Goal: Task Accomplishment & Management: Manage account settings

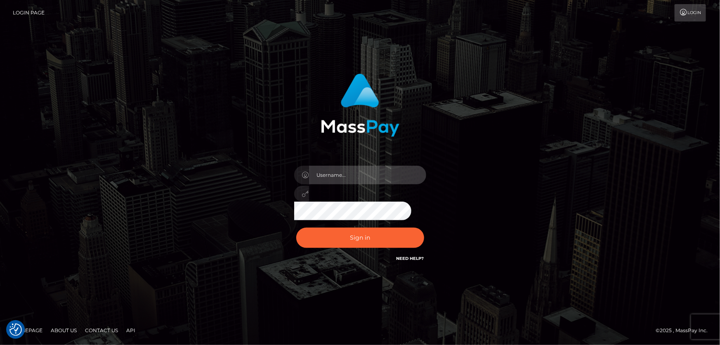
type input "Dan.Cirnat"
click at [421, 224] on div at bounding box center [349, 251] width 169 height 94
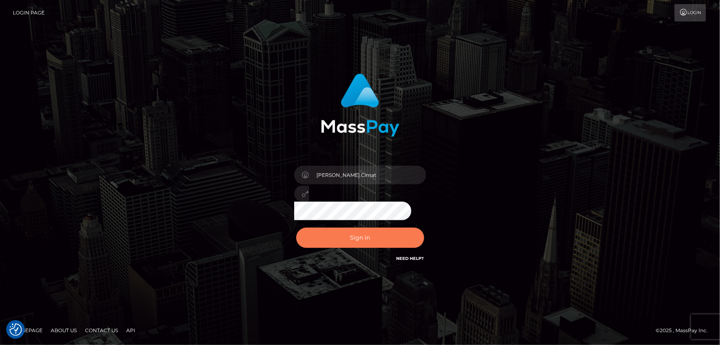
click at [378, 241] on button "Sign in" at bounding box center [360, 237] width 128 height 20
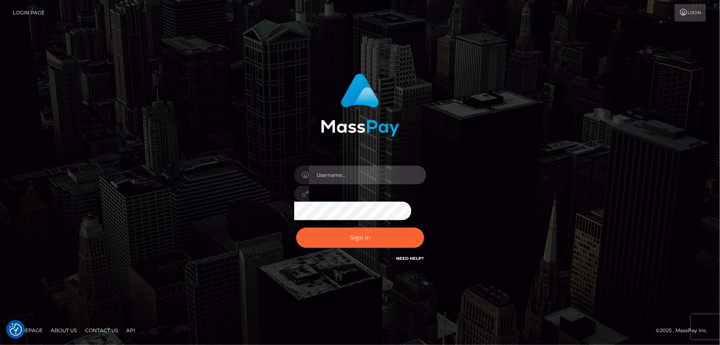
type input "Dan.Cirnat"
click at [422, 221] on div at bounding box center [349, 251] width 169 height 94
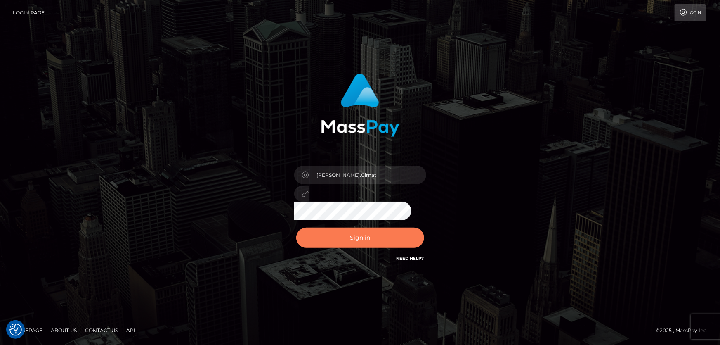
drag, startPoint x: 366, startPoint y: 232, endPoint x: 312, endPoint y: 238, distance: 54.4
click at [366, 232] on button "Sign in" at bounding box center [360, 237] width 128 height 20
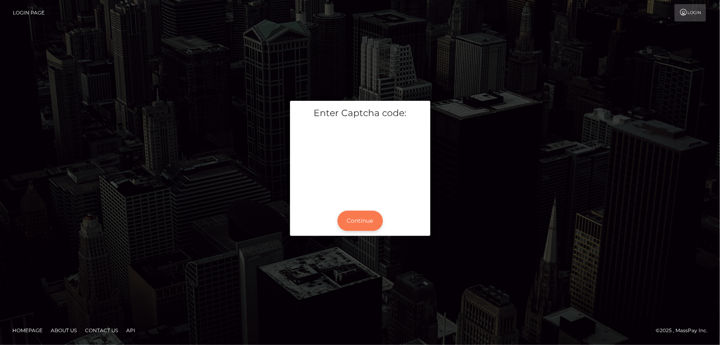
drag, startPoint x: 360, startPoint y: 218, endPoint x: 318, endPoint y: 217, distance: 42.1
click at [360, 218] on button "Continue" at bounding box center [359, 220] width 45 height 20
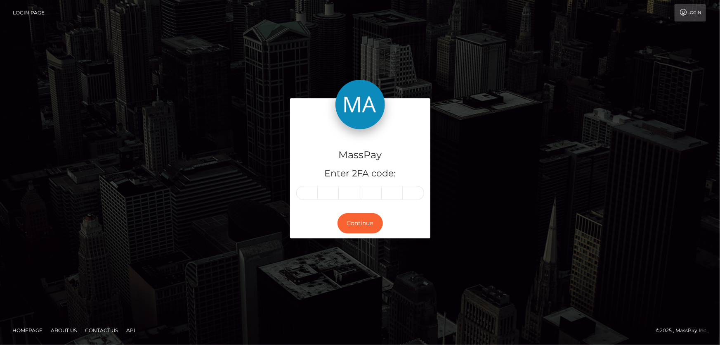
click at [311, 194] on input "text" at bounding box center [306, 193] width 21 height 14
type input "9"
type input "1"
type input "2"
type input "6"
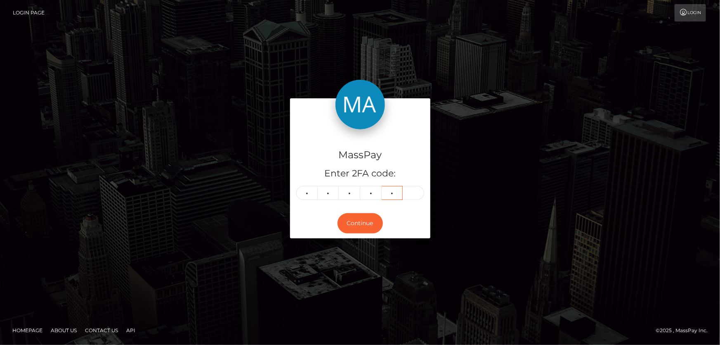
type input "3"
type input "8"
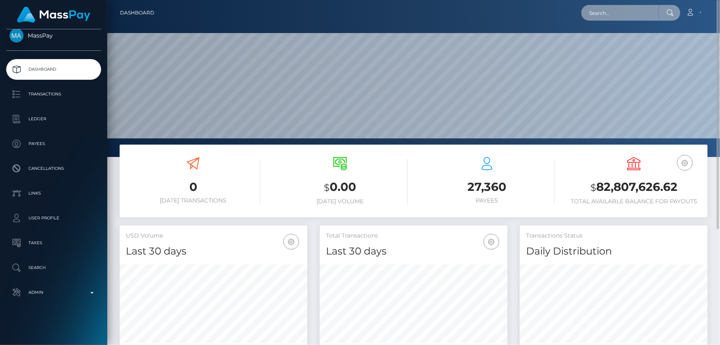
paste input "RUBEN"
type input "RUBEN"
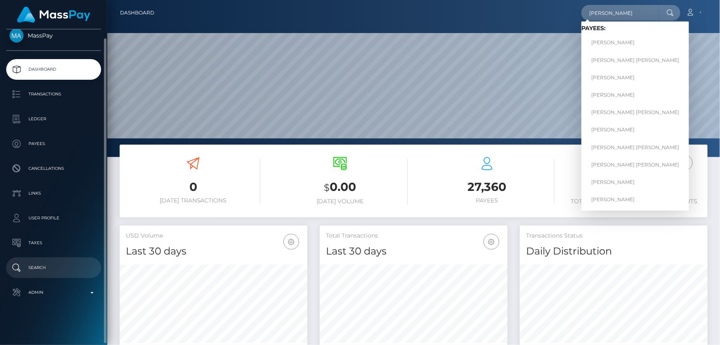
click at [48, 272] on p "Search" at bounding box center [53, 267] width 88 height 12
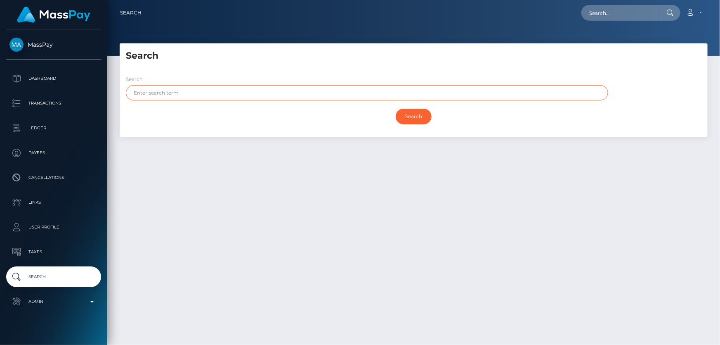
paste input "RUBEN"
type input "RUBEN"
drag, startPoint x: 415, startPoint y: 116, endPoint x: 399, endPoint y: 125, distance: 18.6
click at [415, 116] on input "Search" at bounding box center [414, 117] width 36 height 16
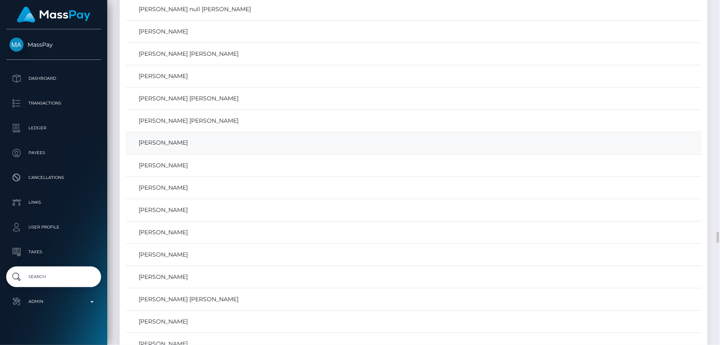
scroll to position [7239, 0]
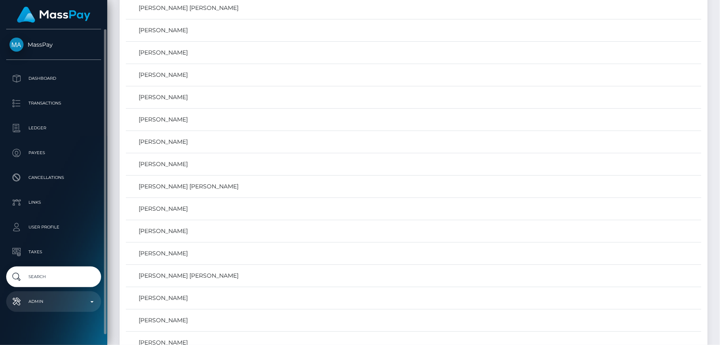
click at [58, 302] on p "Admin" at bounding box center [53, 301] width 88 height 12
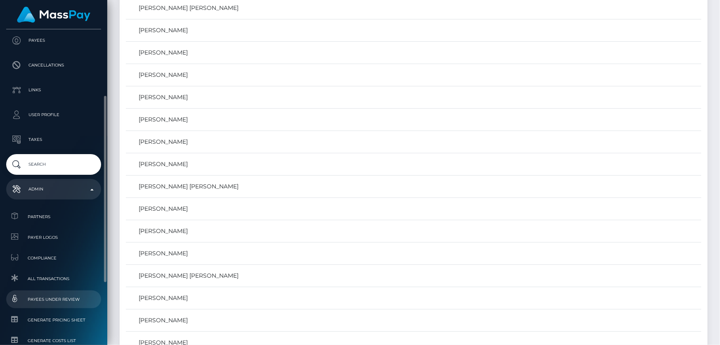
click at [73, 298] on span "Payees under Review" at bounding box center [53, 298] width 88 height 9
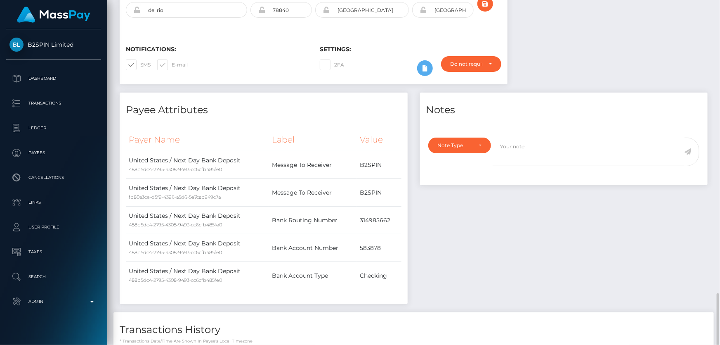
scroll to position [375, 0]
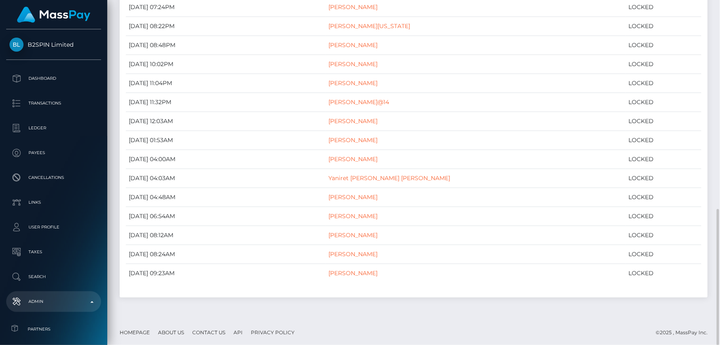
scroll to position [451, 0]
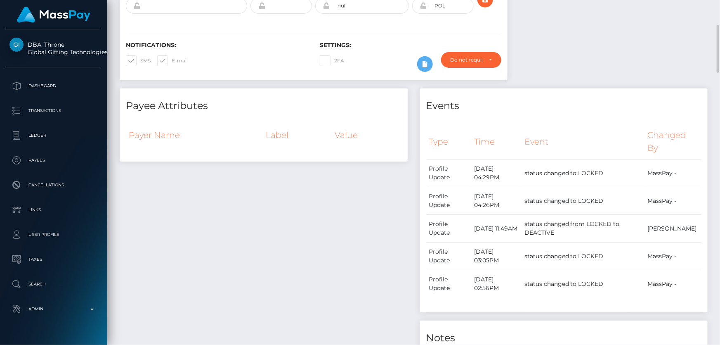
scroll to position [30, 0]
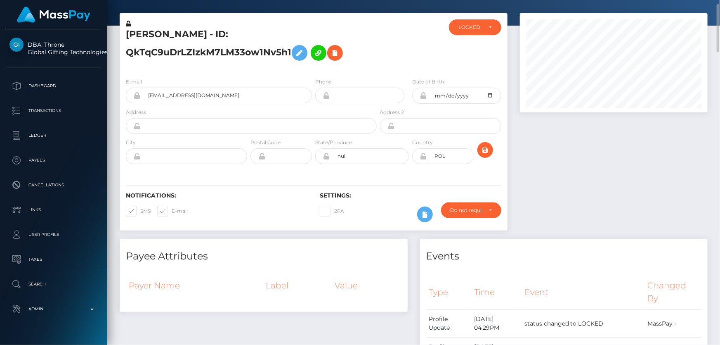
click at [543, 174] on div at bounding box center [614, 125] width 200 height 225
click at [474, 210] on div "Do not require" at bounding box center [467, 210] width 32 height 7
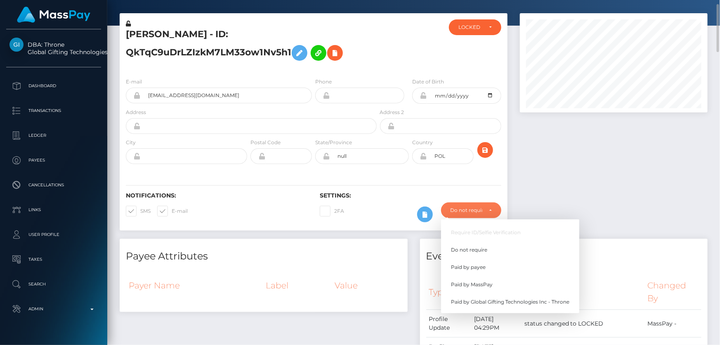
scroll to position [99, 187]
click at [479, 282] on span "Paid by MassPay" at bounding box center [472, 284] width 42 height 7
select select "2"
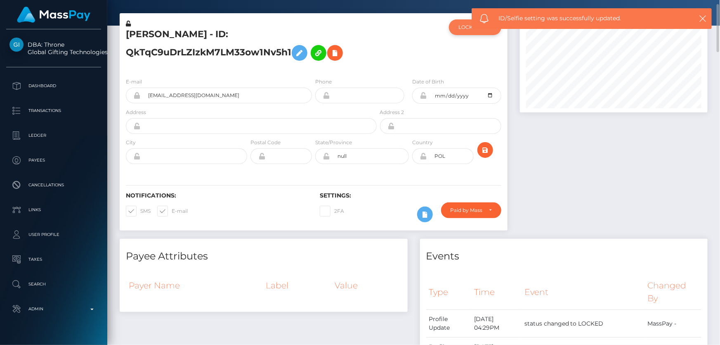
click at [458, 23] on div "LOCKED" at bounding box center [475, 27] width 52 height 16
click at [470, 50] on span "ACTIVE" at bounding box center [468, 49] width 19 height 7
select select "ACTIVE"
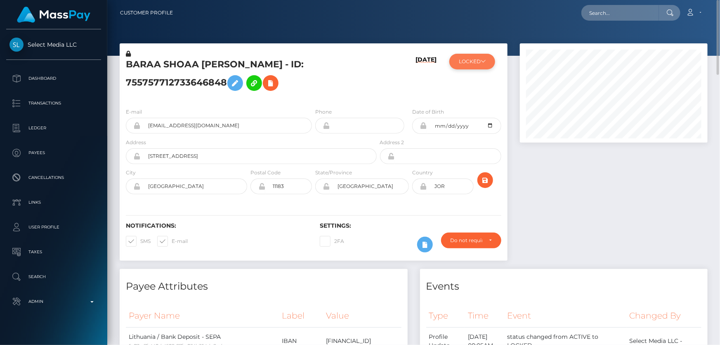
click at [477, 65] on button "LOCKED" at bounding box center [472, 62] width 46 height 16
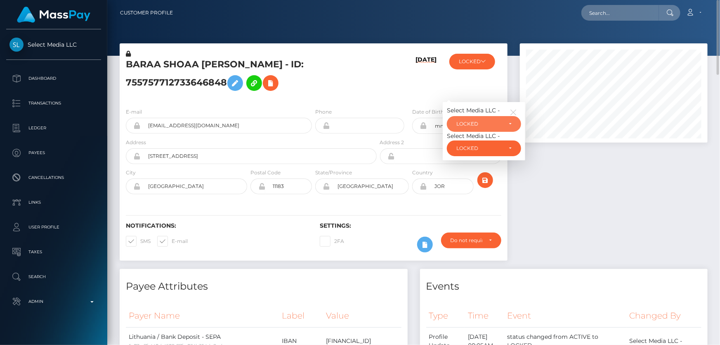
drag, startPoint x: 479, startPoint y: 120, endPoint x: 488, endPoint y: 132, distance: 14.6
click at [479, 120] on div "LOCKED" at bounding box center [479, 123] width 46 height 7
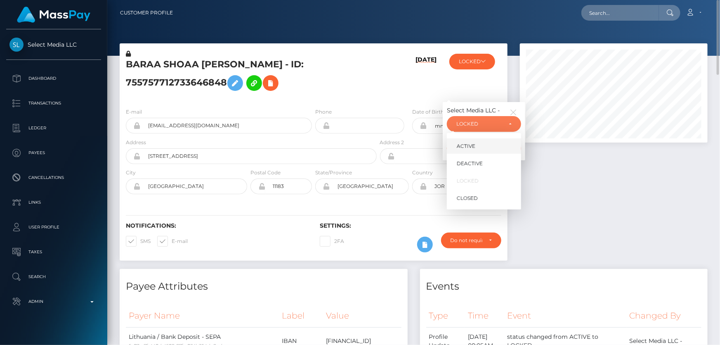
click at [487, 148] on link "ACTIVE" at bounding box center [484, 145] width 74 height 15
select select "ACTIVE"
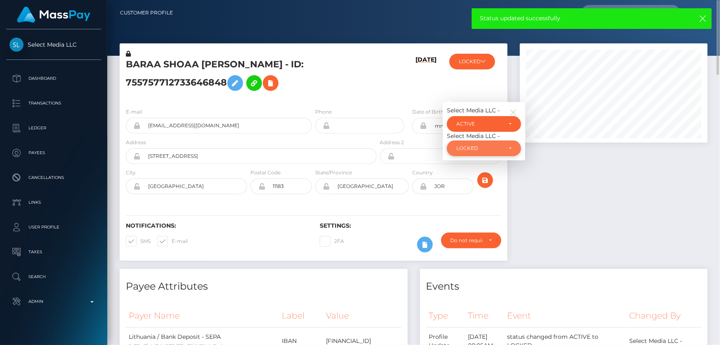
drag, startPoint x: 479, startPoint y: 152, endPoint x: 446, endPoint y: 164, distance: 34.9
click at [479, 151] on div "LOCKED" at bounding box center [484, 148] width 74 height 16
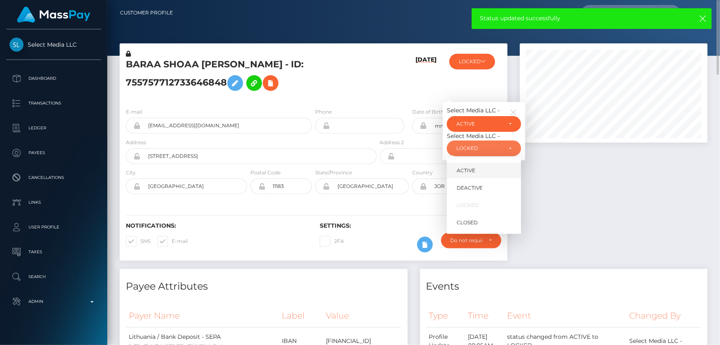
click at [463, 168] on span "ACTIVE" at bounding box center [466, 170] width 19 height 7
select select "ACTIVE"
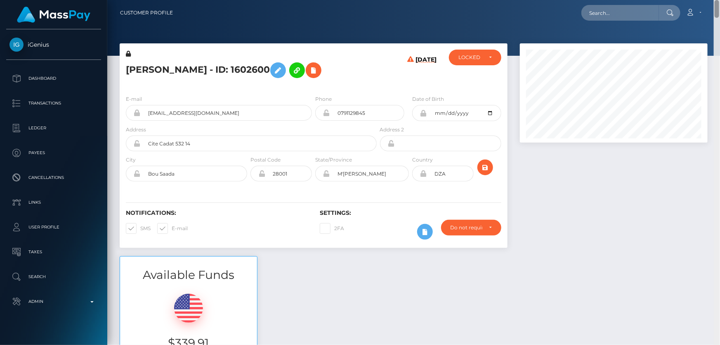
drag, startPoint x: 717, startPoint y: 323, endPoint x: 720, endPoint y: -20, distance: 342.9
click at [720, 0] on html "iGenius Dashboard Transactions Ledger Payees Cancellations Links" at bounding box center [360, 172] width 720 height 345
drag, startPoint x: 179, startPoint y: 177, endPoint x: 123, endPoint y: 175, distance: 55.3
click at [123, 175] on div "City Bou Saada" at bounding box center [184, 170] width 129 height 30
drag, startPoint x: 206, startPoint y: 68, endPoint x: 127, endPoint y: 67, distance: 79.6
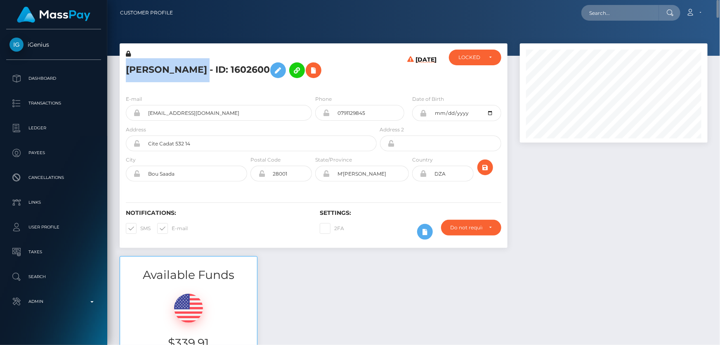
click at [127, 67] on h5 "[PERSON_NAME] - ID: 1602600" at bounding box center [249, 70] width 246 height 24
copy h5 "[PERSON_NAME]"
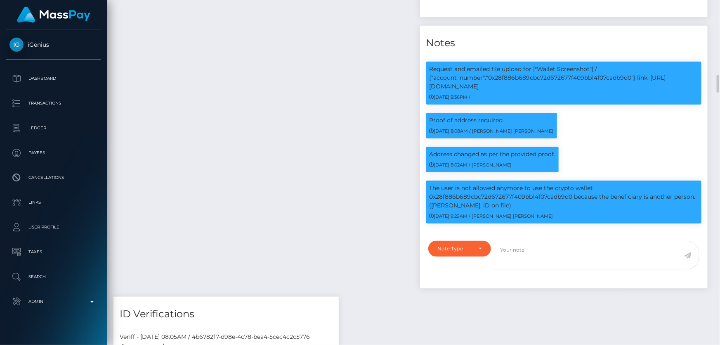
scroll to position [750, 0]
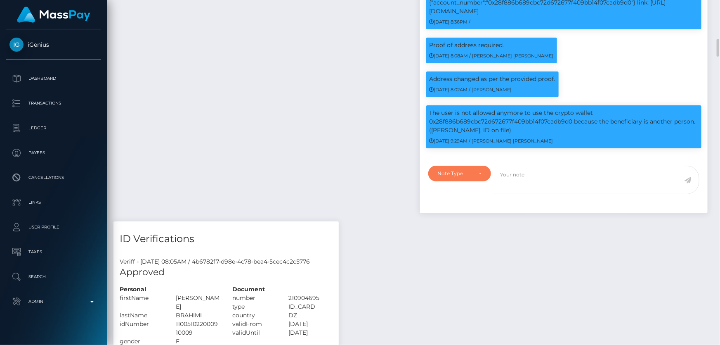
drag, startPoint x: 457, startPoint y: 158, endPoint x: 455, endPoint y: 182, distance: 24.4
click at [457, 165] on div "Note Type" at bounding box center [459, 173] width 63 height 16
click at [456, 223] on link "Clear Compliance" at bounding box center [460, 230] width 64 height 15
select select "CLEAR_COMPLIANCE"
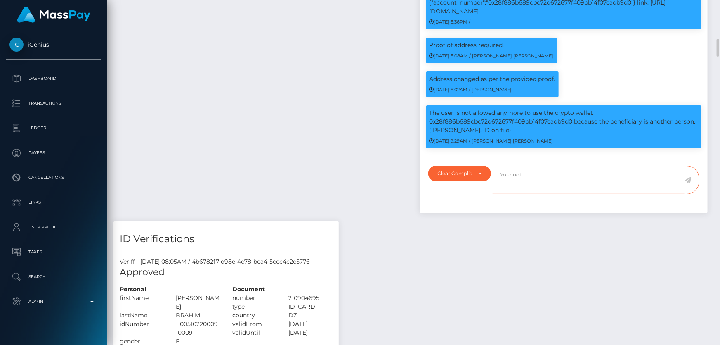
click at [520, 176] on textarea at bounding box center [589, 179] width 192 height 28
type textarea "Crypto transactions. NBCOU flag cleared."
click at [687, 177] on icon at bounding box center [687, 180] width 7 height 7
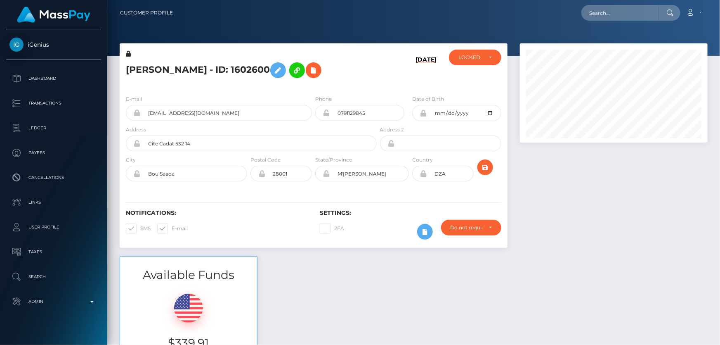
scroll to position [99, 187]
click at [479, 62] on div "LOCKED" at bounding box center [475, 58] width 52 height 16
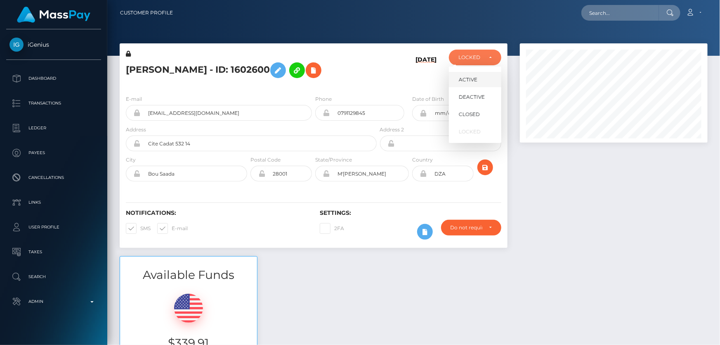
click at [479, 81] on link "ACTIVE" at bounding box center [475, 79] width 52 height 15
select select "ACTIVE"
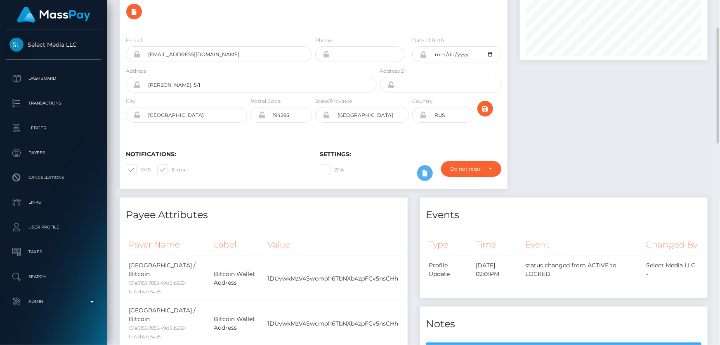
scroll to position [8, 0]
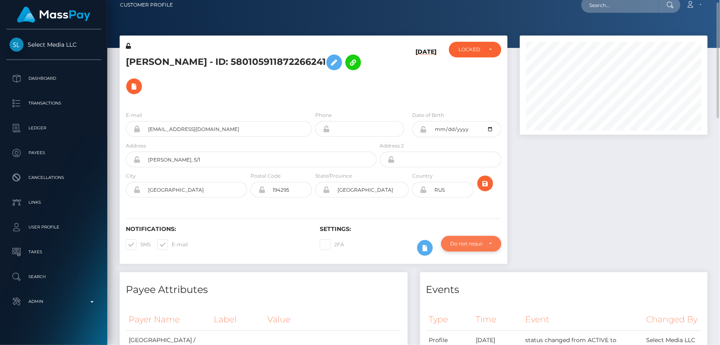
click at [476, 240] on div "Do not require" at bounding box center [467, 243] width 32 height 7
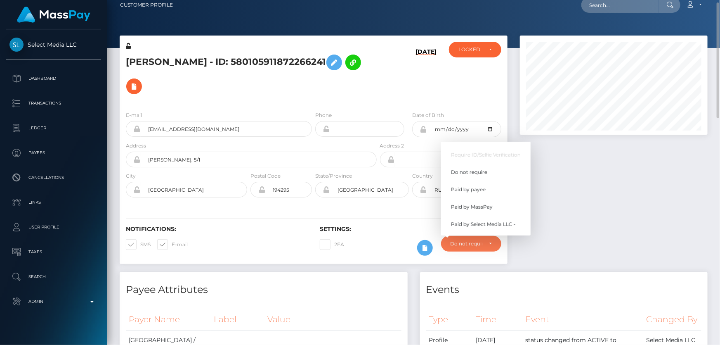
scroll to position [99, 187]
click at [491, 201] on link "Paid by MassPay" at bounding box center [486, 206] width 90 height 15
select select "2"
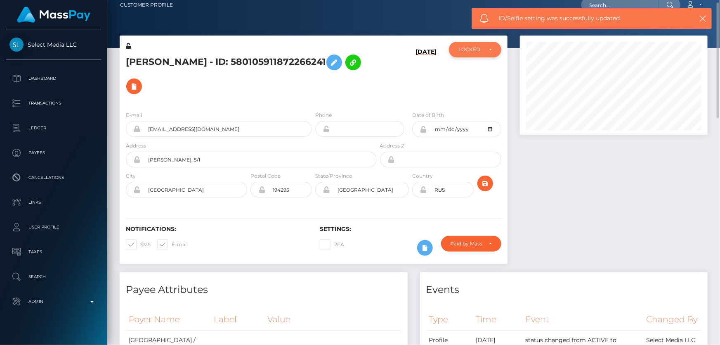
click at [461, 52] on div "LOCKED" at bounding box center [470, 49] width 24 height 7
click at [471, 72] on span "ACTIVE" at bounding box center [468, 71] width 19 height 7
select select "ACTIVE"
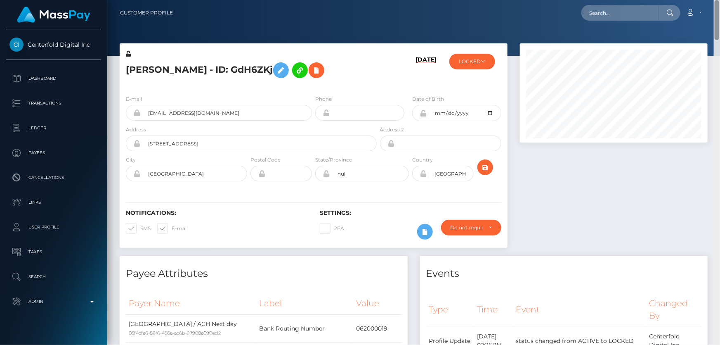
drag, startPoint x: 717, startPoint y: 321, endPoint x: 720, endPoint y: 7, distance: 313.6
click at [720, 7] on div "Customer Profile Loading... Loading..." at bounding box center [413, 172] width 613 height 345
click at [477, 69] on div "LOCKED Select Media LLC - ACTIVE DEACTIVE LOCKED CLOSED LOCKED LOCKED" at bounding box center [475, 69] width 65 height 39
click at [478, 64] on button "LOCKED" at bounding box center [472, 62] width 46 height 16
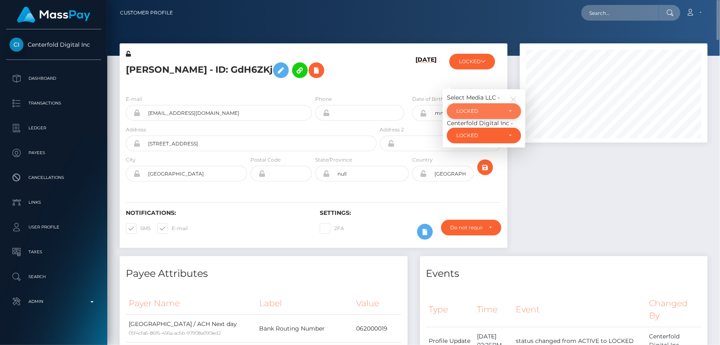
click at [489, 112] on div "LOCKED" at bounding box center [479, 111] width 46 height 7
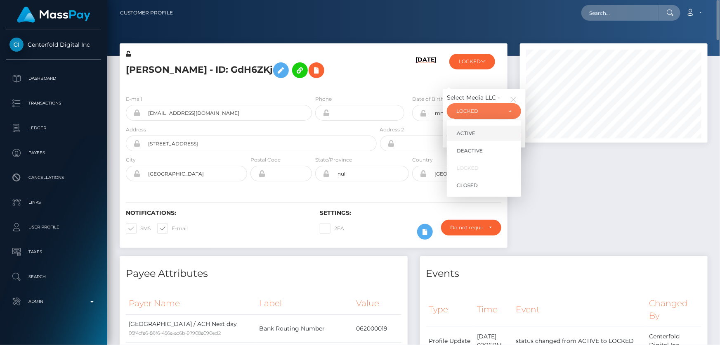
click at [487, 127] on link "ACTIVE" at bounding box center [484, 132] width 74 height 15
select select "ACTIVE"
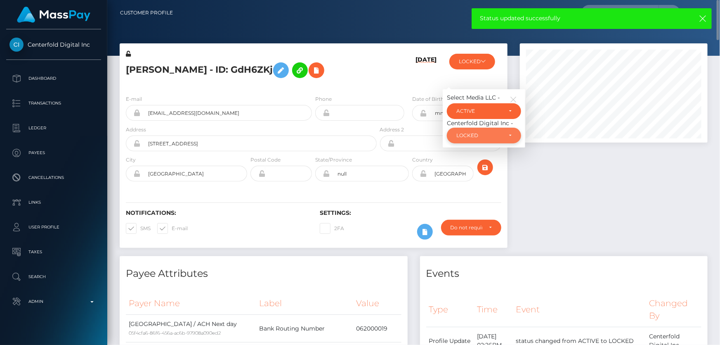
click at [493, 137] on div "LOCKED" at bounding box center [479, 135] width 46 height 7
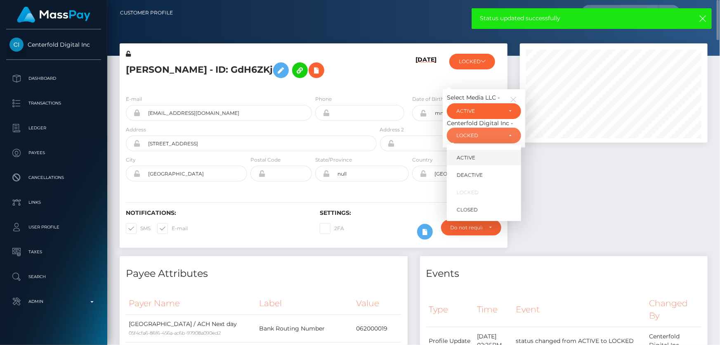
click at [478, 155] on link "ACTIVE" at bounding box center [484, 157] width 74 height 15
select select "ACTIVE"
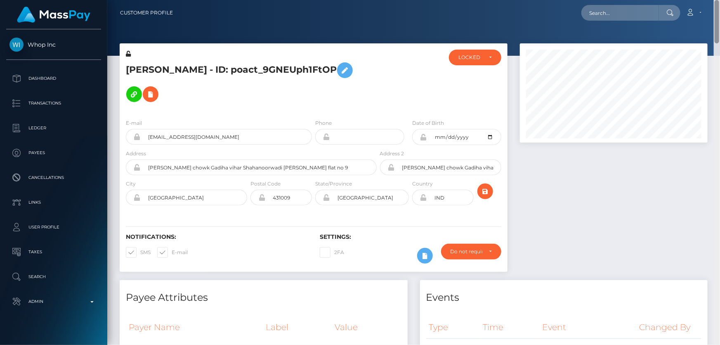
drag, startPoint x: 719, startPoint y: 323, endPoint x: 720, endPoint y: -14, distance: 337.1
click at [720, 0] on html "Whop Inc Dashboard Transactions Ledger Payees Cancellations Links" at bounding box center [360, 172] width 720 height 345
click at [479, 62] on div "LOCKED" at bounding box center [475, 58] width 52 height 16
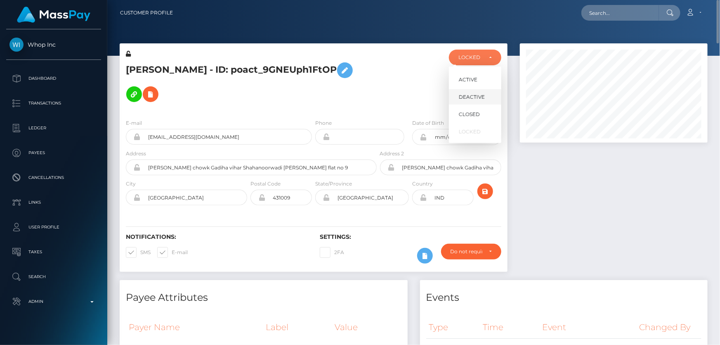
click at [479, 95] on span "DEACTIVE" at bounding box center [472, 96] width 26 height 7
select select "DEACTIVE"
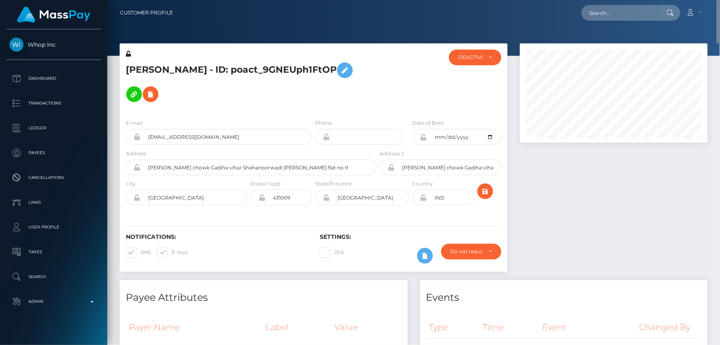
click at [297, 106] on div "[PERSON_NAME] - ID: poact_9GNEUph1FtOP" at bounding box center [249, 81] width 259 height 63
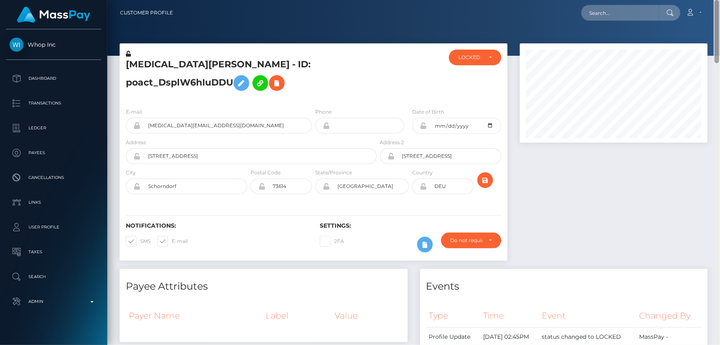
drag, startPoint x: 717, startPoint y: 70, endPoint x: 720, endPoint y: -2, distance: 72.7
click at [720, 0] on html "Whop Inc Dashboard Transactions Ledger Payees Cancellations Links" at bounding box center [360, 172] width 720 height 345
click at [469, 57] on div "LOCKED" at bounding box center [470, 57] width 24 height 7
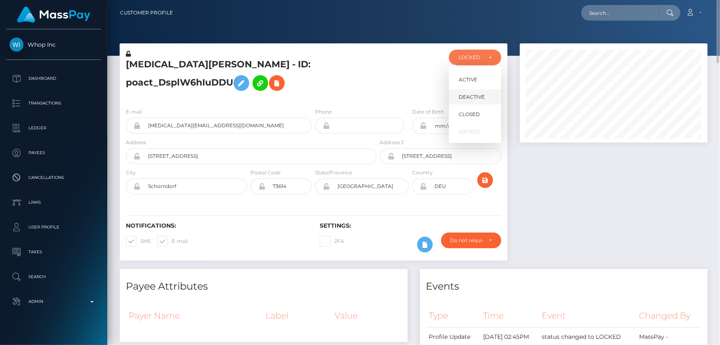
scroll to position [99, 187]
click at [470, 99] on span "DEACTIVE" at bounding box center [472, 96] width 26 height 7
select select "DEACTIVE"
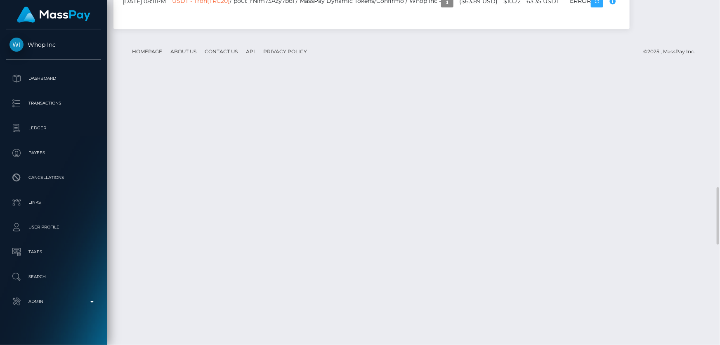
scroll to position [1238, 0]
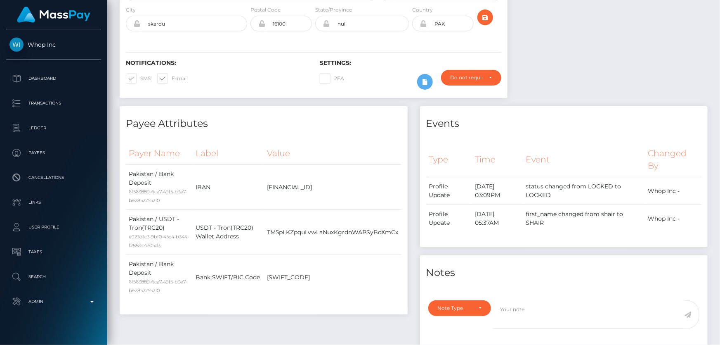
scroll to position [0, 0]
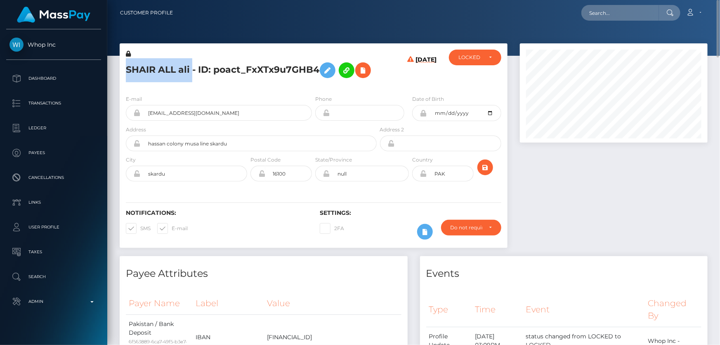
drag, startPoint x: 191, startPoint y: 69, endPoint x: 132, endPoint y: 71, distance: 59.5
click at [123, 73] on div "SHAIR ALL ali - ID: poact_FxXTx9u7GHB4" at bounding box center [249, 69] width 259 height 39
copy h5 "SHAIR ALL ali"
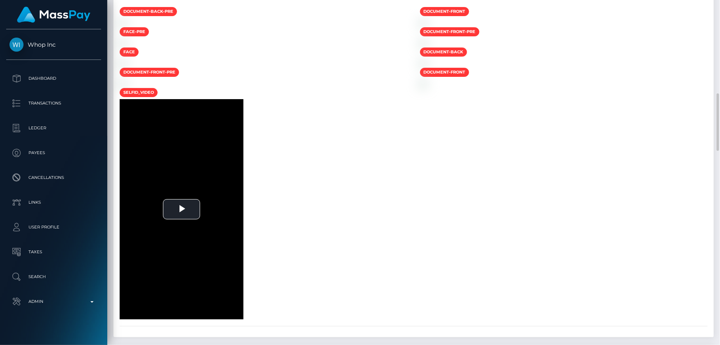
scroll to position [600, 0]
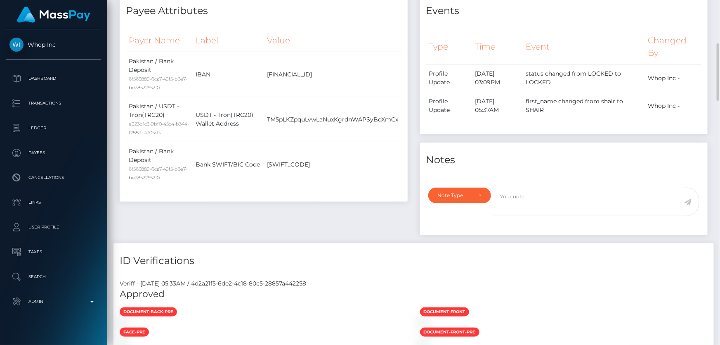
scroll to position [375, 0]
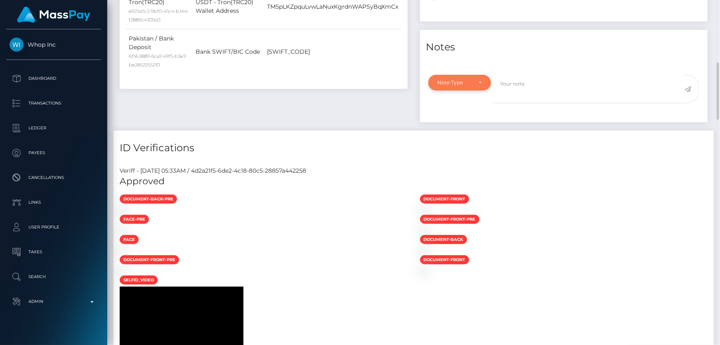
click at [466, 90] on div "Note Type" at bounding box center [459, 83] width 63 height 16
click at [461, 143] on span "Clear Compliance" at bounding box center [460, 139] width 44 height 7
select select "CLEAR_COMPLIANCE"
paste textarea "The hit refers to a person with the same name but with a different father's nam…"
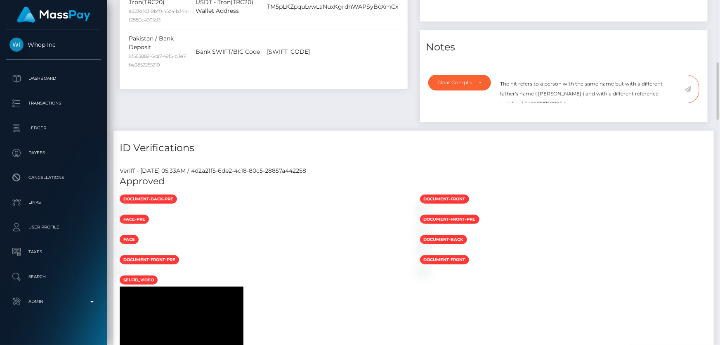
scroll to position [4, 0]
type textarea "The hit refers to a person with the same name but with a different father's nam…"
click at [689, 92] on icon at bounding box center [687, 89] width 7 height 7
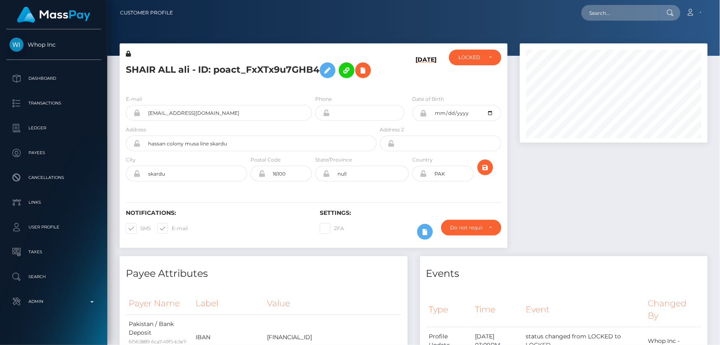
scroll to position [99, 187]
click at [129, 53] on icon at bounding box center [128, 54] width 5 height 6
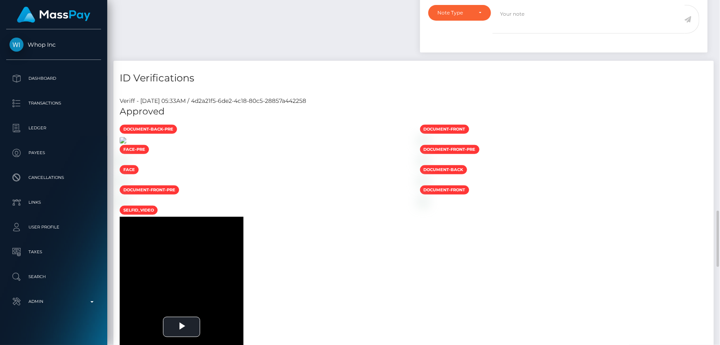
scroll to position [637, 0]
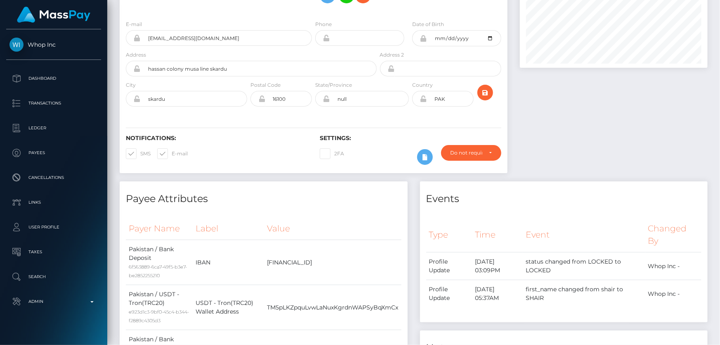
scroll to position [0, 0]
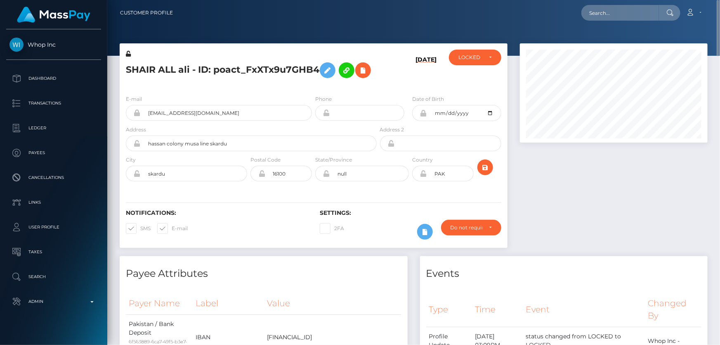
click at [219, 82] on h5 "SHAIR ALL ali - ID: poact_FxXTx9u7GHB4" at bounding box center [249, 70] width 246 height 24
click at [326, 71] on icon at bounding box center [328, 70] width 10 height 10
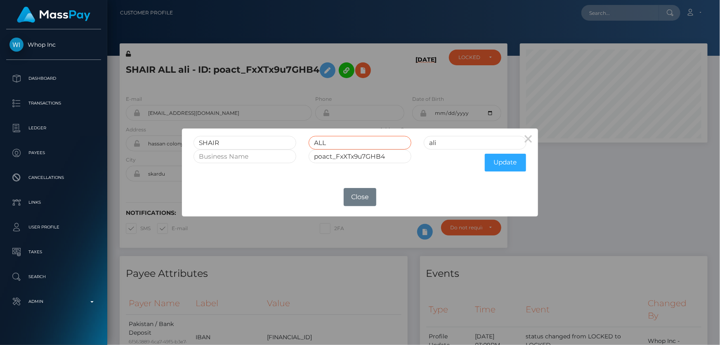
drag, startPoint x: 326, startPoint y: 141, endPoint x: 260, endPoint y: 151, distance: 66.8
click at [262, 148] on div "SHAIR ALL ali" at bounding box center [359, 143] width 345 height 14
drag, startPoint x: 425, startPoint y: 145, endPoint x: 413, endPoint y: 151, distance: 12.9
click at [421, 146] on div "ali" at bounding box center [475, 143] width 115 height 14
type input "ALI"
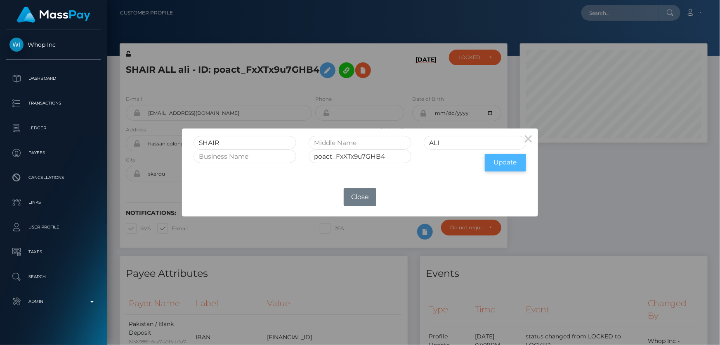
click at [510, 160] on button "Update" at bounding box center [505, 162] width 41 height 18
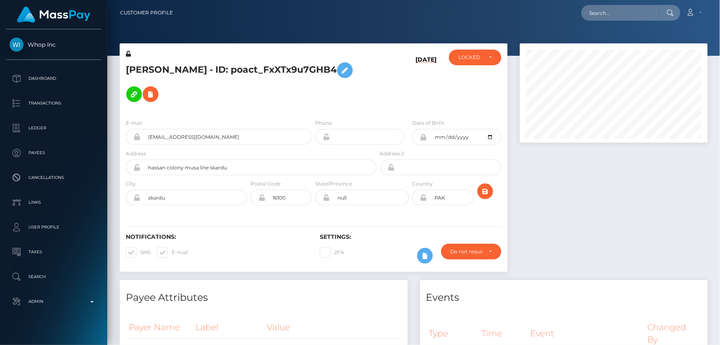
scroll to position [99, 187]
click at [129, 54] on icon at bounding box center [128, 54] width 5 height 6
click at [472, 54] on div "LOCKED" at bounding box center [475, 58] width 52 height 16
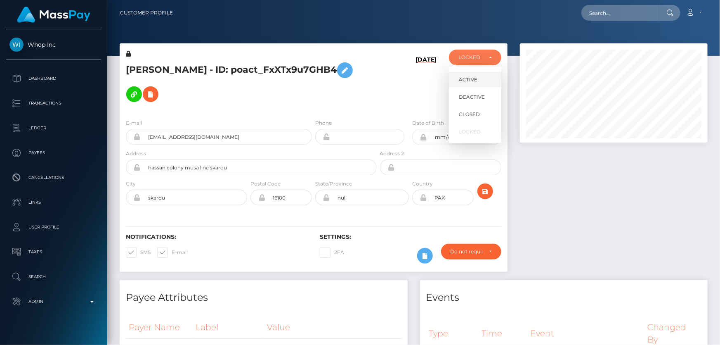
click at [479, 81] on link "ACTIVE" at bounding box center [475, 79] width 52 height 15
select select "ACTIVE"
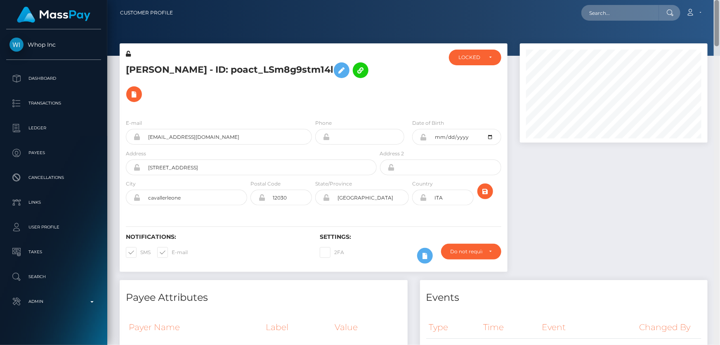
drag, startPoint x: 713, startPoint y: 111, endPoint x: 720, endPoint y: 5, distance: 105.9
click at [720, 5] on div "Customer Profile Loading... Loading..." at bounding box center [413, 172] width 613 height 345
click at [461, 63] on div "LOCKED" at bounding box center [475, 58] width 52 height 16
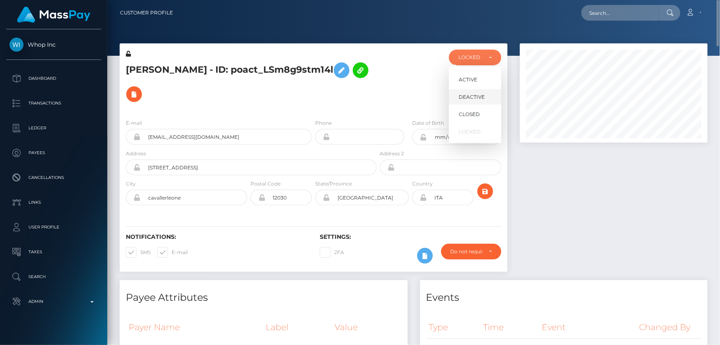
scroll to position [99, 187]
click at [472, 93] on span "DEACTIVE" at bounding box center [472, 96] width 26 height 7
select select "DEACTIVE"
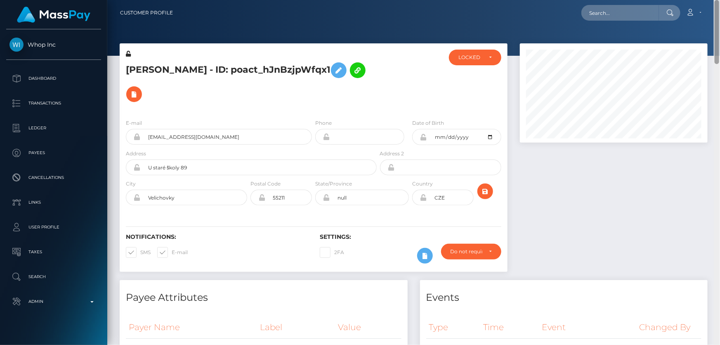
drag, startPoint x: 717, startPoint y: 297, endPoint x: 720, endPoint y: -8, distance: 305.3
click at [720, 0] on html "Whop Inc Dashboard Transactions Ledger Payees Cancellations Links" at bounding box center [360, 172] width 720 height 345
click at [469, 61] on div "LOCKED" at bounding box center [475, 58] width 52 height 16
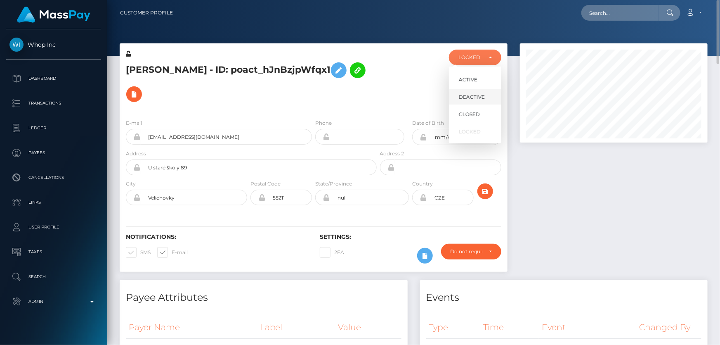
click at [470, 99] on span "DEACTIVE" at bounding box center [472, 96] width 26 height 7
select select "DEACTIVE"
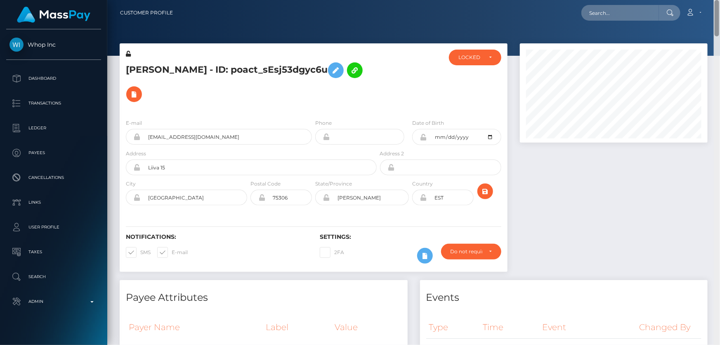
drag, startPoint x: 716, startPoint y: 323, endPoint x: 719, endPoint y: 0, distance: 323.5
click at [719, 0] on html "Whop Inc Dashboard Transactions Ledger Payees Cancellations Links" at bounding box center [360, 172] width 720 height 345
click at [484, 59] on div "LOCKED" at bounding box center [474, 57] width 33 height 7
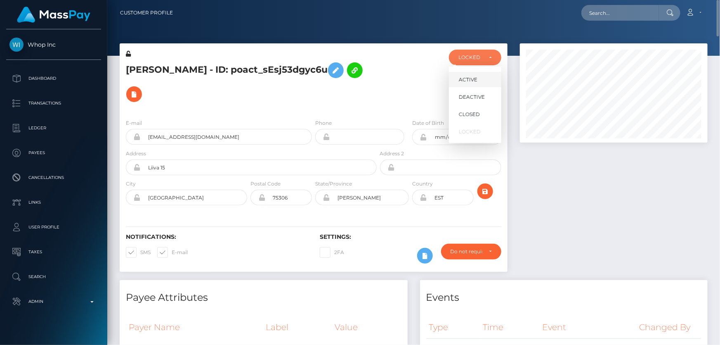
scroll to position [99, 187]
click at [474, 100] on span "DEACTIVE" at bounding box center [472, 96] width 26 height 7
select select "DEACTIVE"
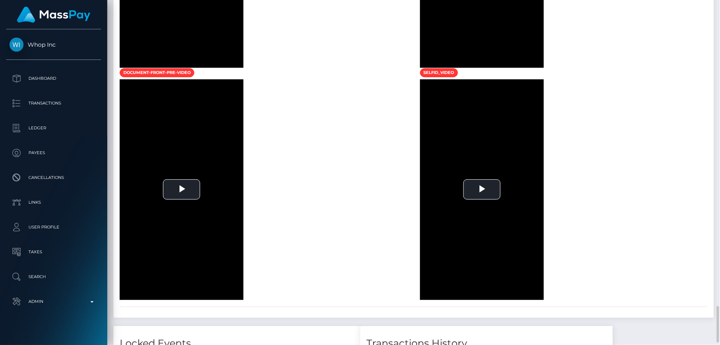
scroll to position [1463, 0]
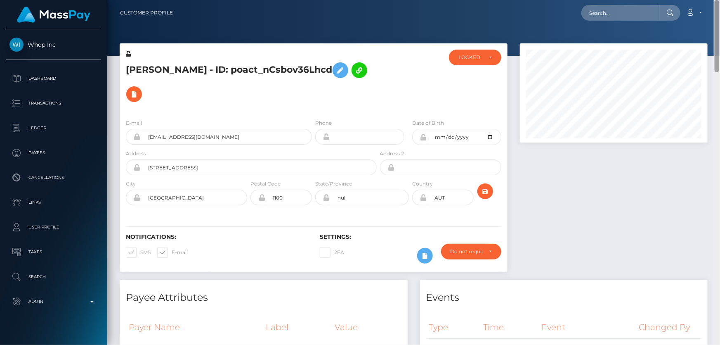
drag, startPoint x: 715, startPoint y: 97, endPoint x: 720, endPoint y: -28, distance: 125.9
click at [720, 0] on html "Whop Inc Dashboard Transactions Ledger Payees Cancellations Links" at bounding box center [360, 172] width 720 height 345
click at [490, 54] on div "LOCKED" at bounding box center [475, 58] width 52 height 16
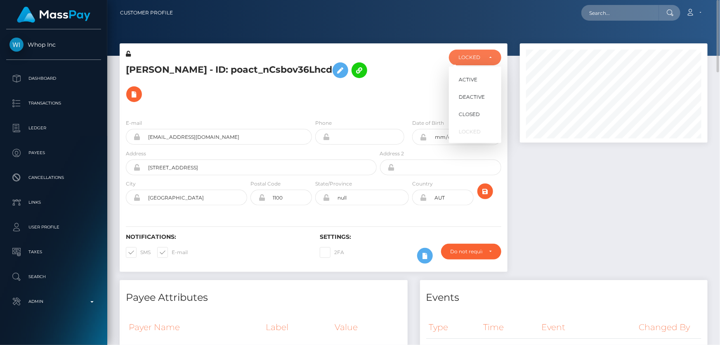
scroll to position [99, 187]
click at [466, 99] on span "DEACTIVE" at bounding box center [472, 96] width 26 height 7
select select "DEACTIVE"
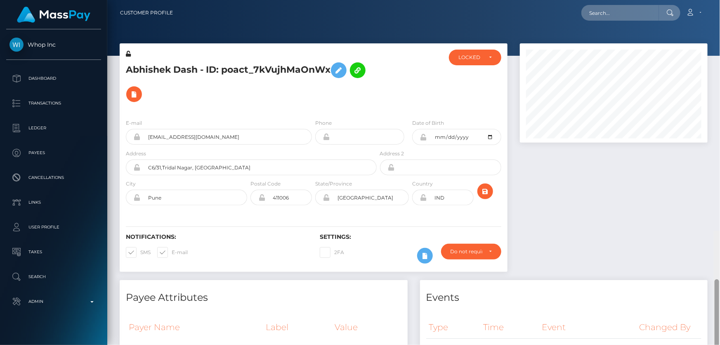
drag, startPoint x: 717, startPoint y: 66, endPoint x: 720, endPoint y: 15, distance: 50.8
click at [477, 52] on div "LOCKED" at bounding box center [475, 58] width 52 height 16
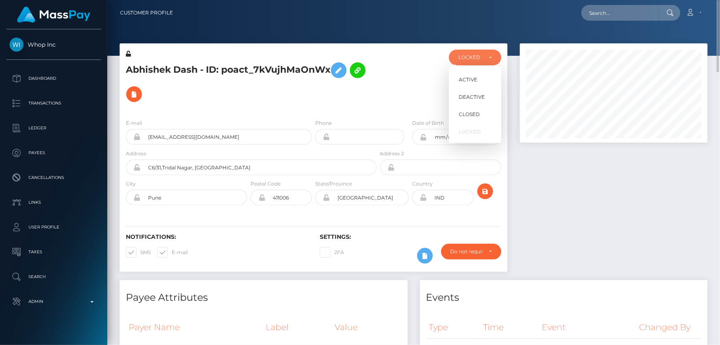
scroll to position [99, 187]
click at [474, 99] on span "DEACTIVE" at bounding box center [472, 96] width 26 height 7
select select "DEACTIVE"
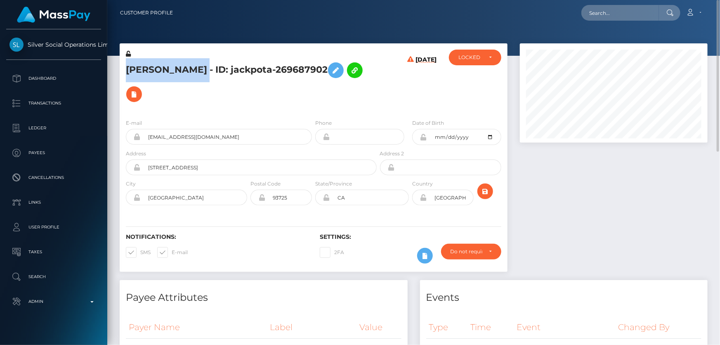
drag, startPoint x: 229, startPoint y: 68, endPoint x: 124, endPoint y: 76, distance: 105.9
click at [124, 76] on div "[PERSON_NAME] - ID: jackpota-269687902" at bounding box center [249, 81] width 259 height 63
copy h5 "[PERSON_NAME]"
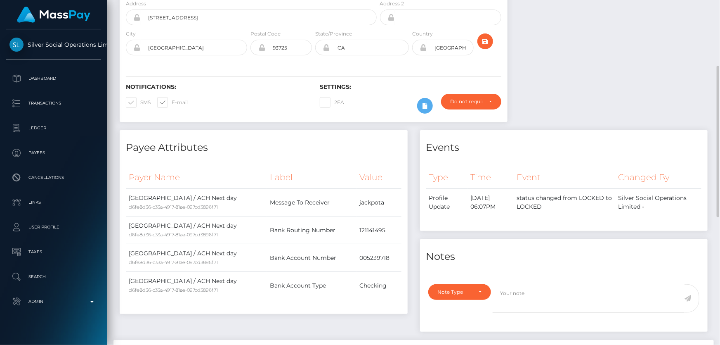
scroll to position [262, 0]
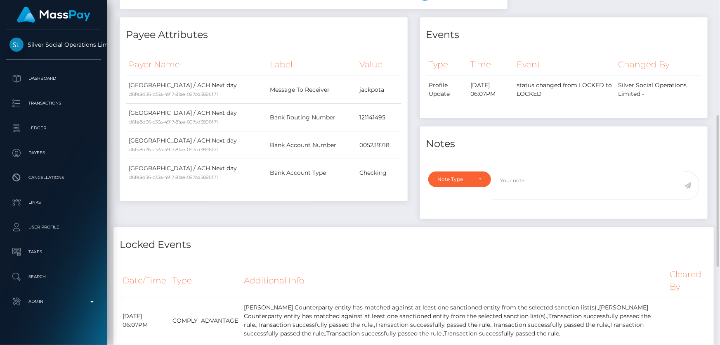
click at [455, 188] on div "Note Type Compliance Clear Compliance General Note Type" at bounding box center [457, 190] width 71 height 38
click at [460, 184] on div "Note Type" at bounding box center [459, 179] width 63 height 16
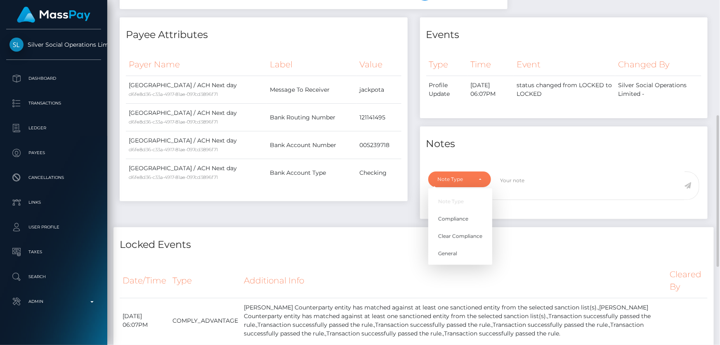
scroll to position [99, 187]
click at [465, 233] on span "Clear Compliance" at bounding box center [460, 235] width 44 height 7
select select "CLEAR_COMPLIANCE"
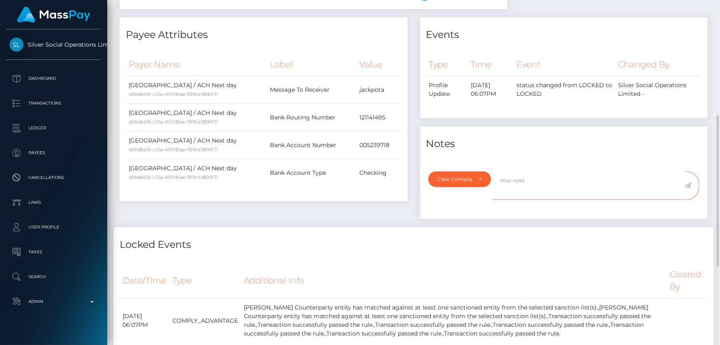
paste textarea "The hit refers to a person without the Last Name."
type textarea "The hit refers to a person without the Last Name. Flag cleared."
click at [689, 184] on icon at bounding box center [687, 185] width 7 height 7
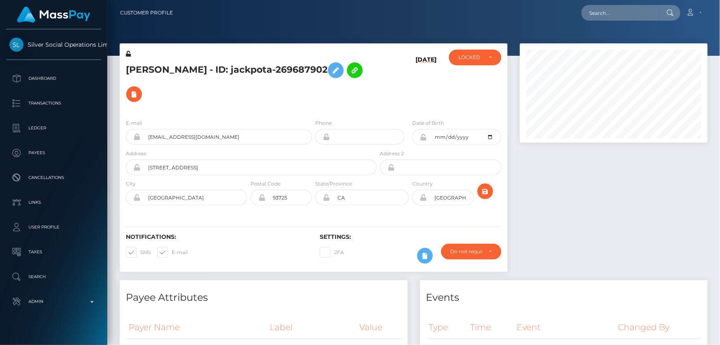
scroll to position [412484, 412395]
click at [479, 62] on div "LOCKED" at bounding box center [475, 58] width 52 height 16
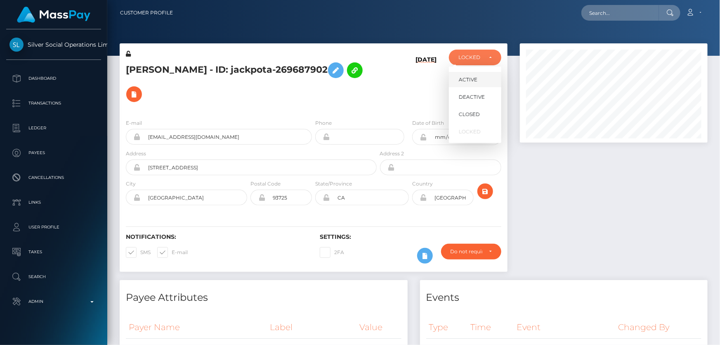
click at [470, 78] on span "ACTIVE" at bounding box center [468, 79] width 19 height 7
select select "ACTIVE"
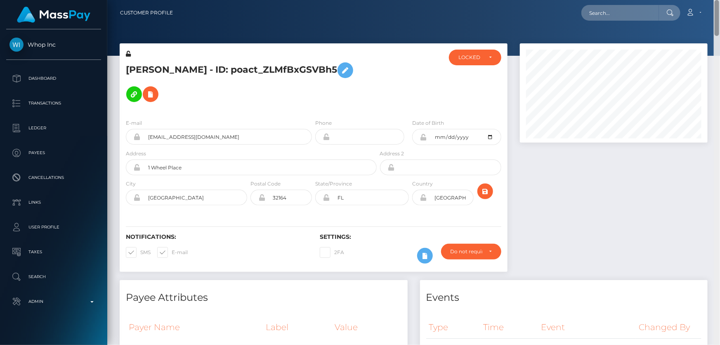
drag, startPoint x: 717, startPoint y: 116, endPoint x: 637, endPoint y: 14, distance: 129.3
click at [719, 0] on html "Whop Inc Dashboard Transactions Ledger Payees Cancellations Links" at bounding box center [360, 172] width 720 height 345
click at [479, 58] on div "LOCKED" at bounding box center [470, 57] width 24 height 7
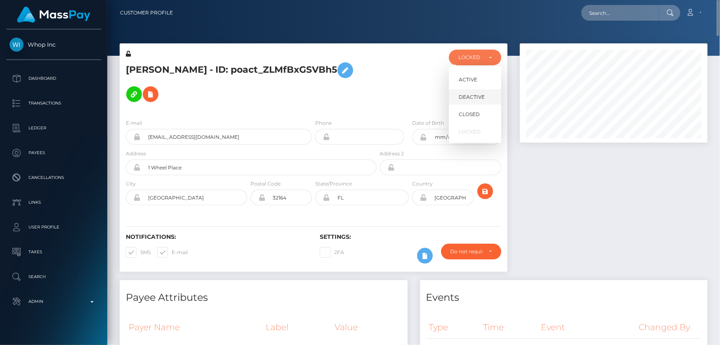
scroll to position [99, 187]
click at [469, 100] on span "DEACTIVE" at bounding box center [472, 96] width 26 height 7
select select "DEACTIVE"
